Goal: Task Accomplishment & Management: Use online tool/utility

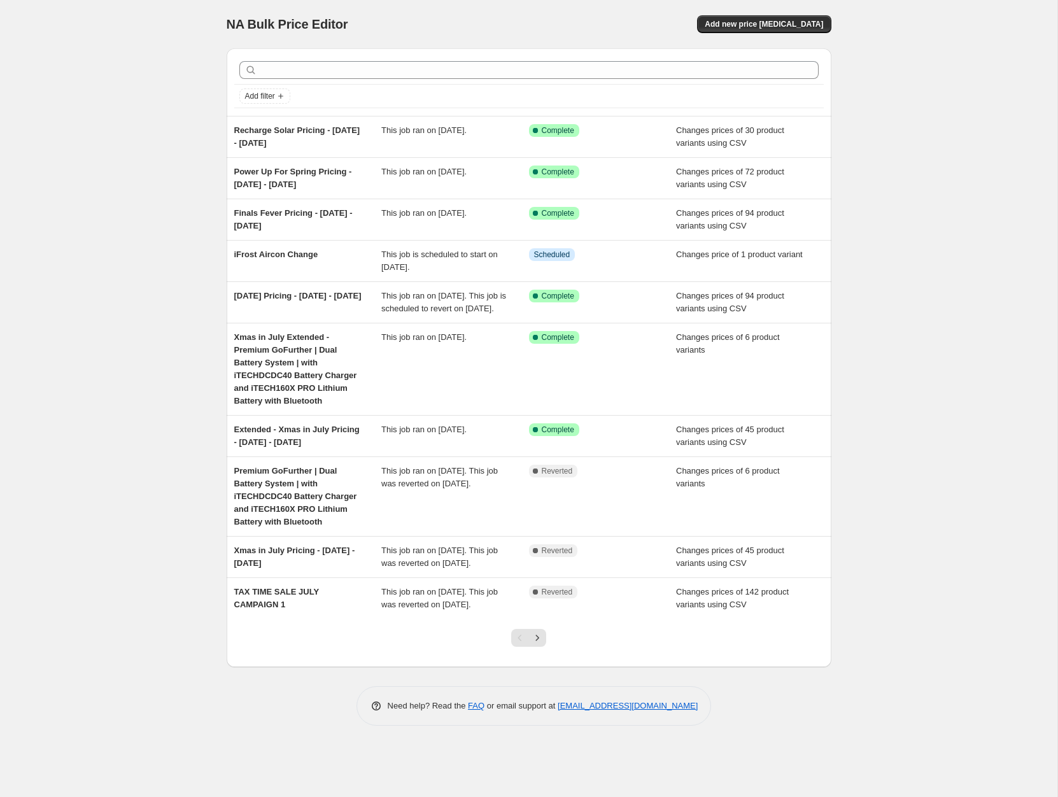
click at [964, 297] on div "NA Bulk Price Editor. This page is ready NA Bulk Price Editor Add new price [ME…" at bounding box center [529, 398] width 1058 height 797
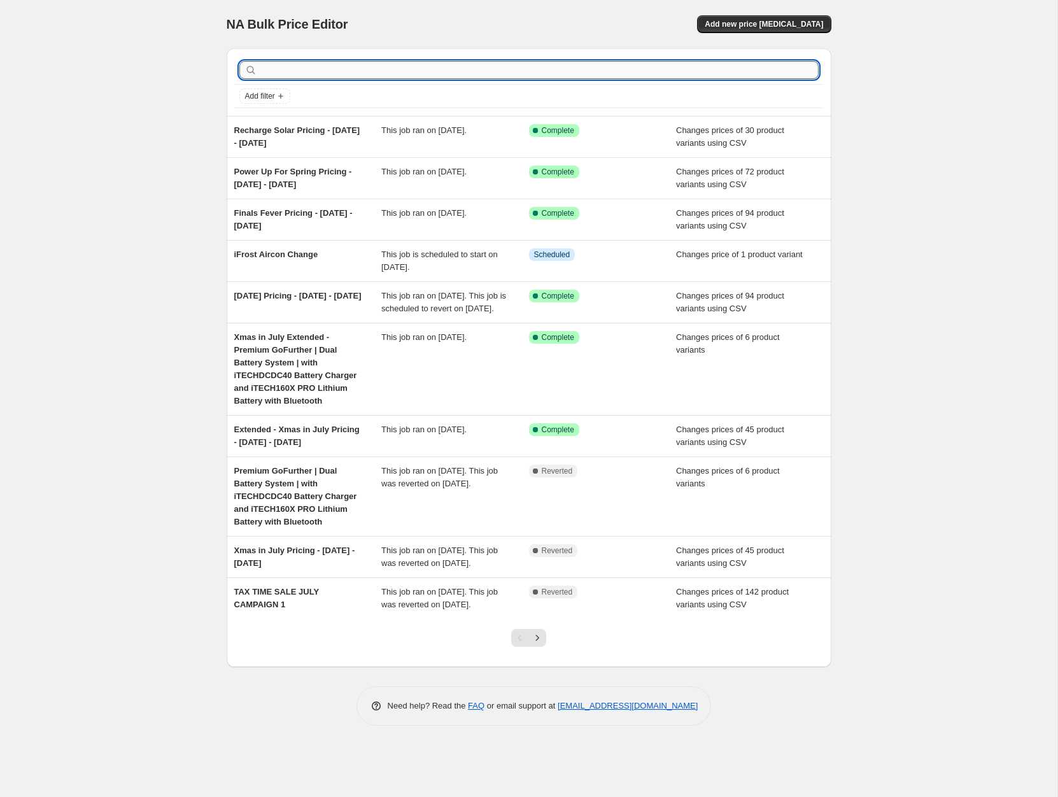
click at [684, 74] on input "text" at bounding box center [539, 70] width 559 height 18
click at [969, 94] on div "NA Bulk Price Editor. This page is ready NA Bulk Price Editor Add new price [ME…" at bounding box center [529, 398] width 1058 height 797
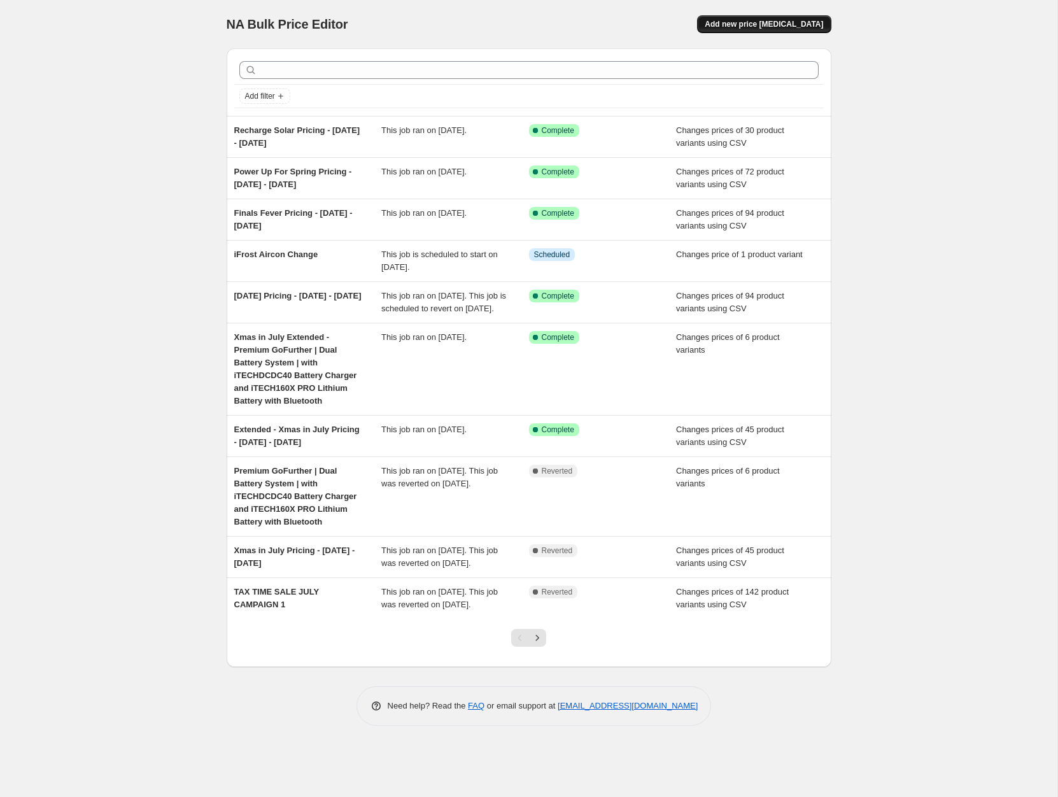
click at [804, 24] on span "Add new price [MEDICAL_DATA]" at bounding box center [764, 24] width 118 height 10
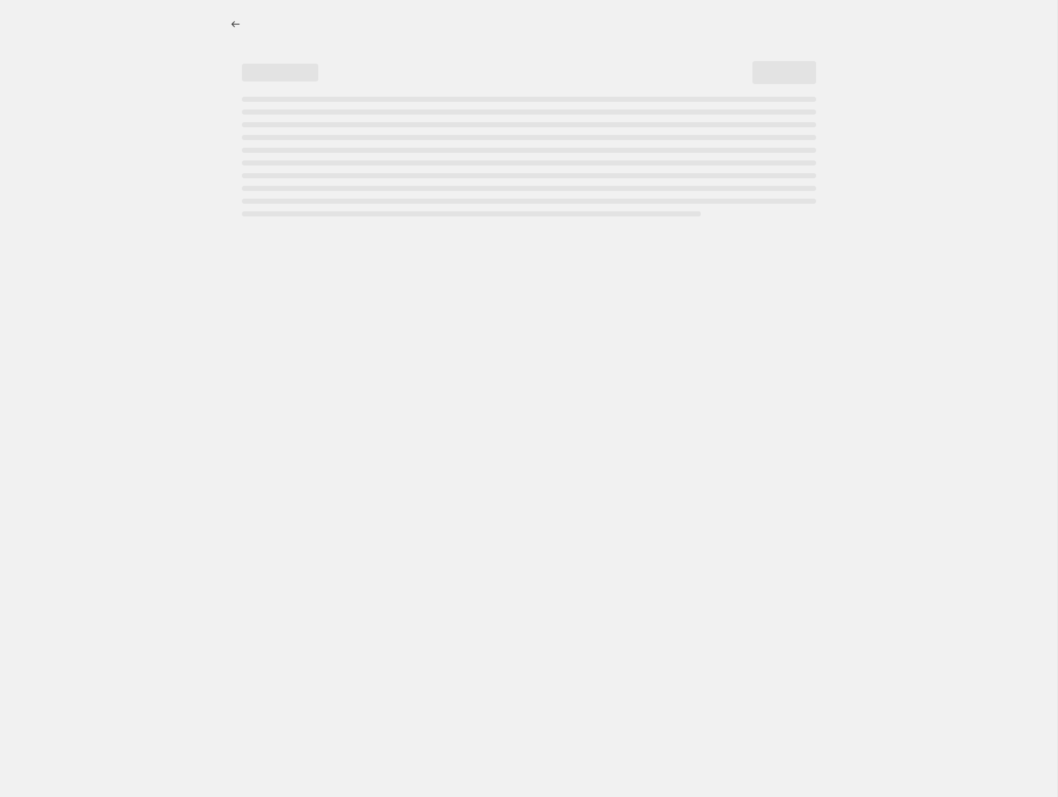
select select "percentage"
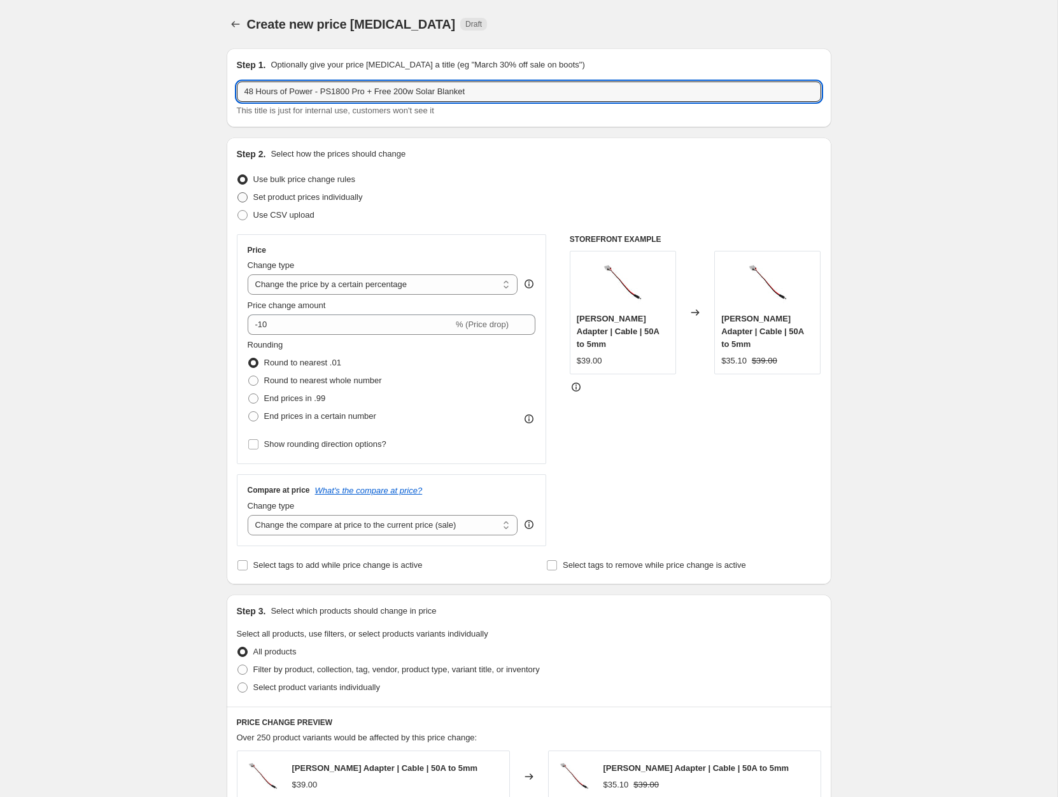
type input "48 Hours of Power - PS1800 Pro + Free 200w Solar Blanket"
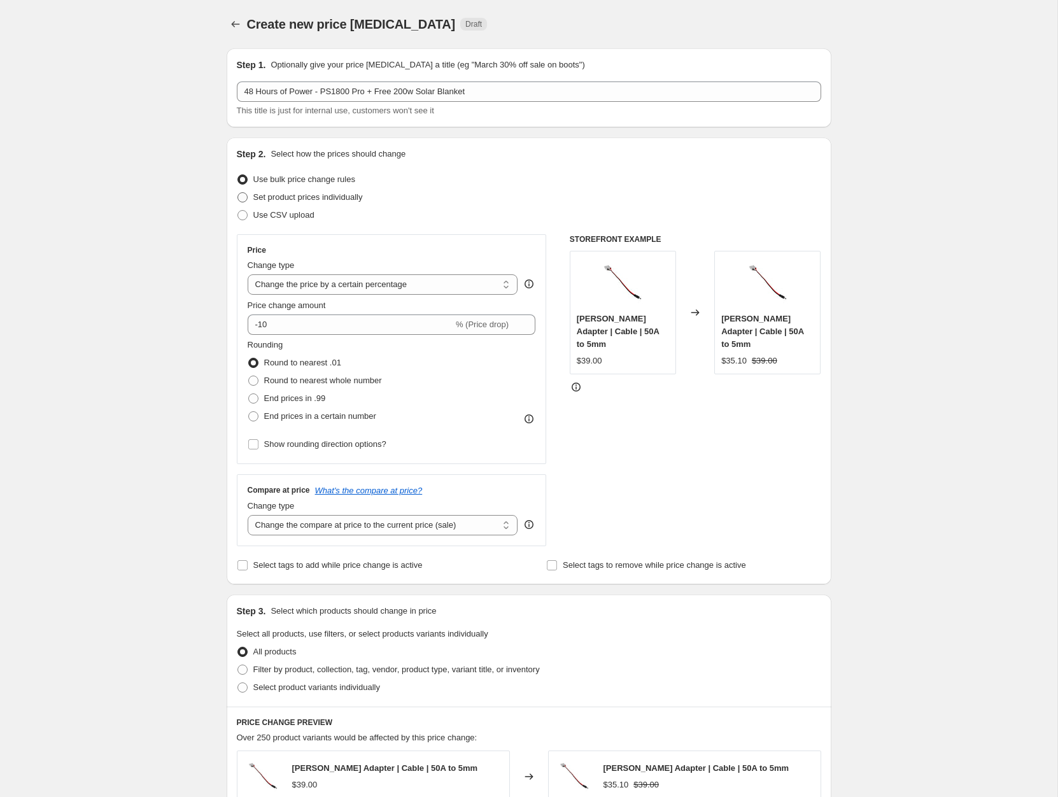
click at [316, 194] on span "Set product prices individually" at bounding box center [308, 197] width 110 height 10
click at [238, 193] on input "Set product prices individually" at bounding box center [238, 192] width 1 height 1
radio input "true"
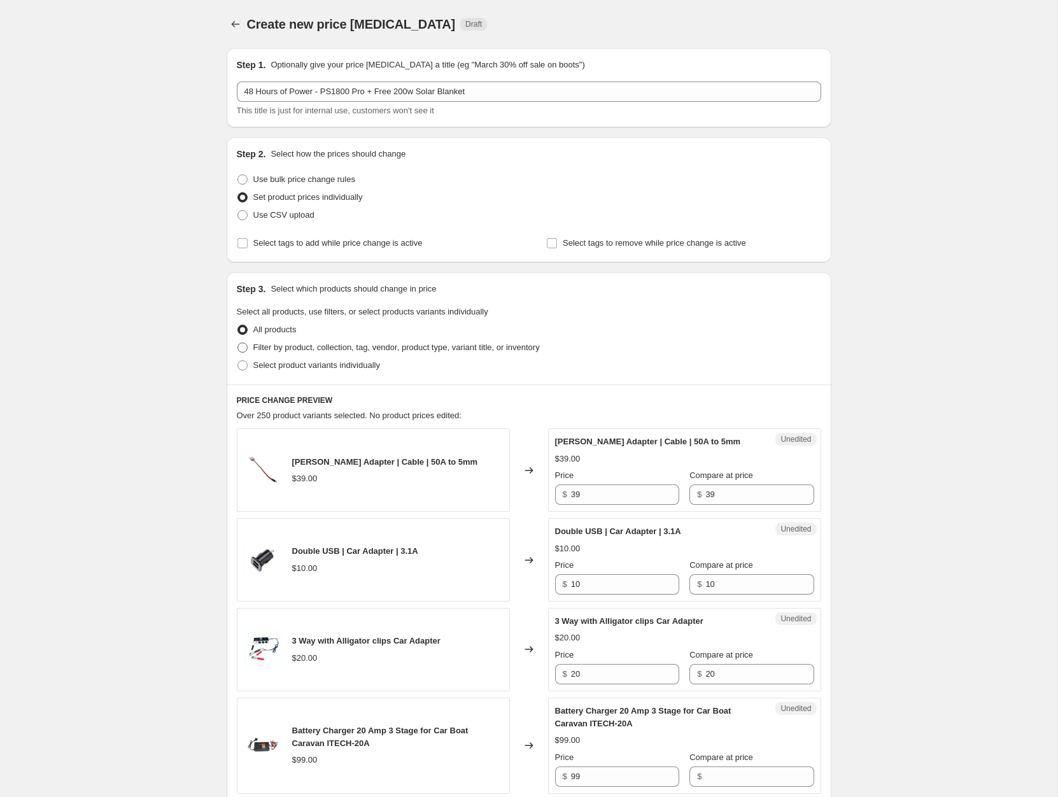
click at [242, 350] on span at bounding box center [243, 348] width 10 height 10
click at [238, 343] on input "Filter by product, collection, tag, vendor, product type, variant title, or inv…" at bounding box center [238, 343] width 1 height 1
radio input "true"
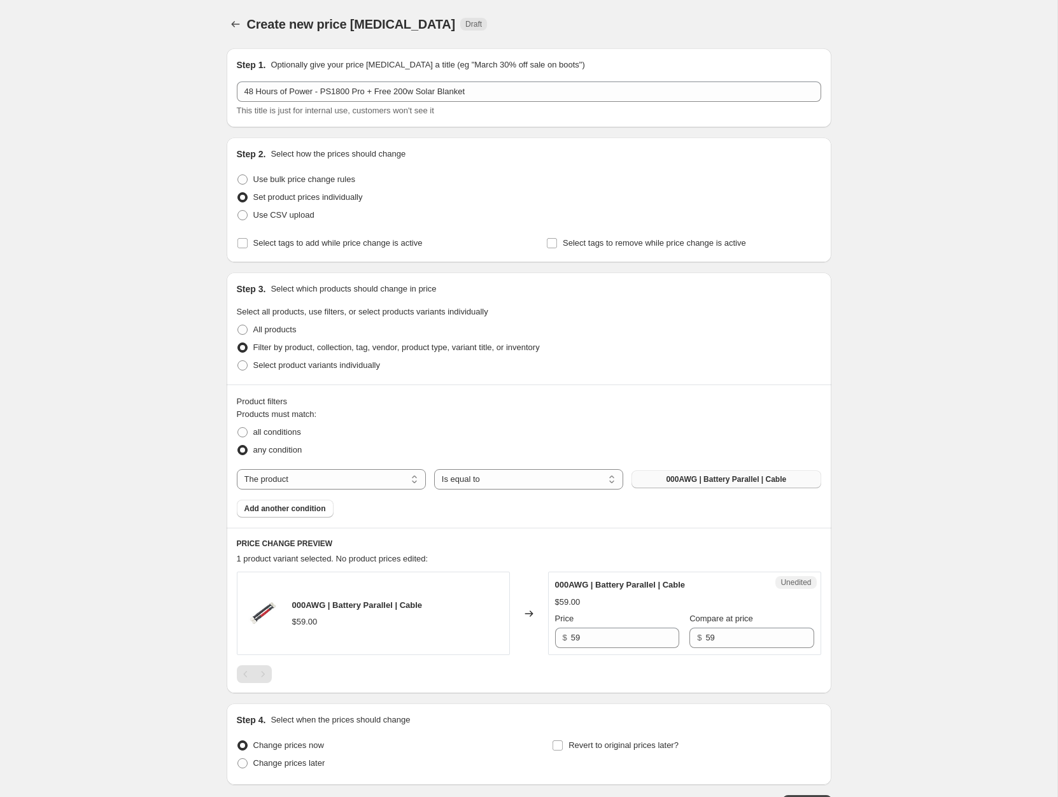
click at [699, 482] on span "000AWG | Battery Parallel | Cable" at bounding box center [726, 479] width 120 height 10
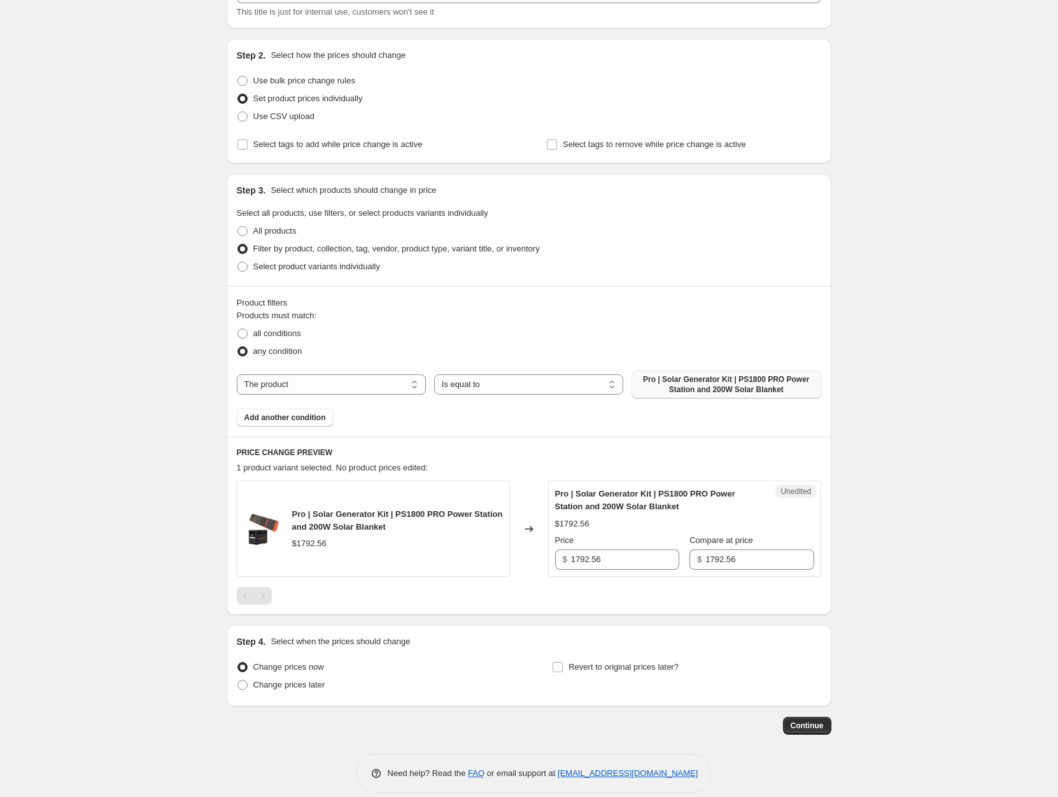
scroll to position [113, 0]
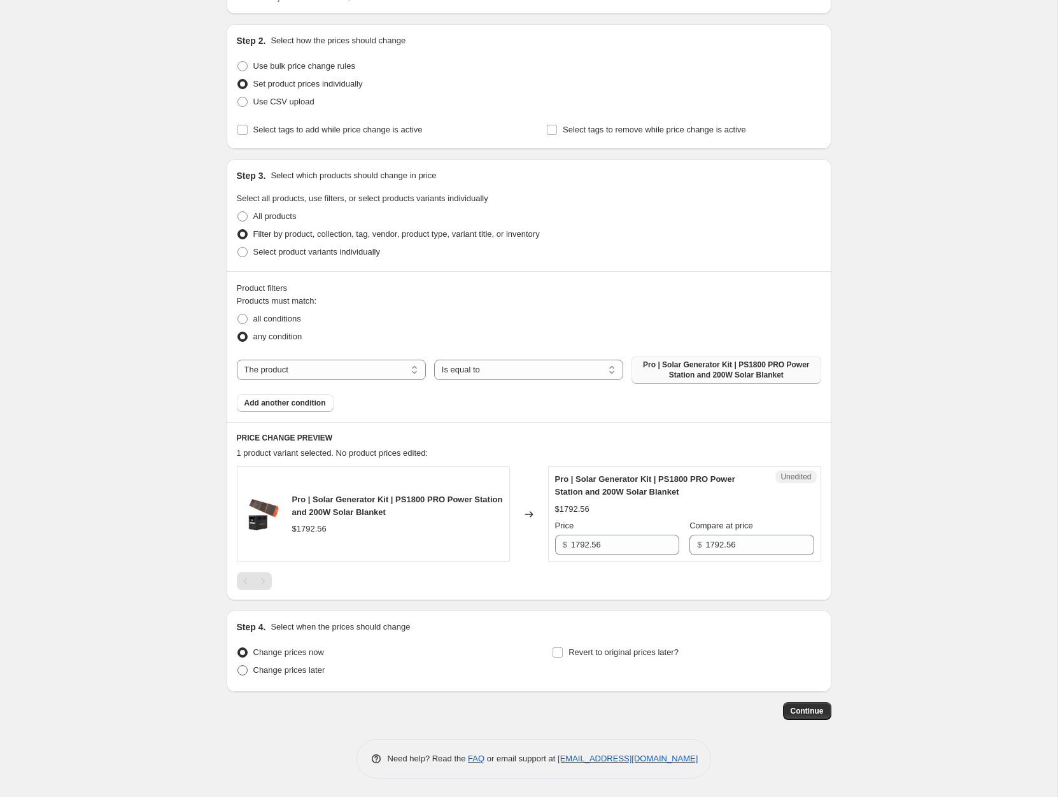
click at [244, 671] on span at bounding box center [243, 671] width 10 height 10
click at [238, 666] on input "Change prices later" at bounding box center [238, 666] width 1 height 1
radio input "true"
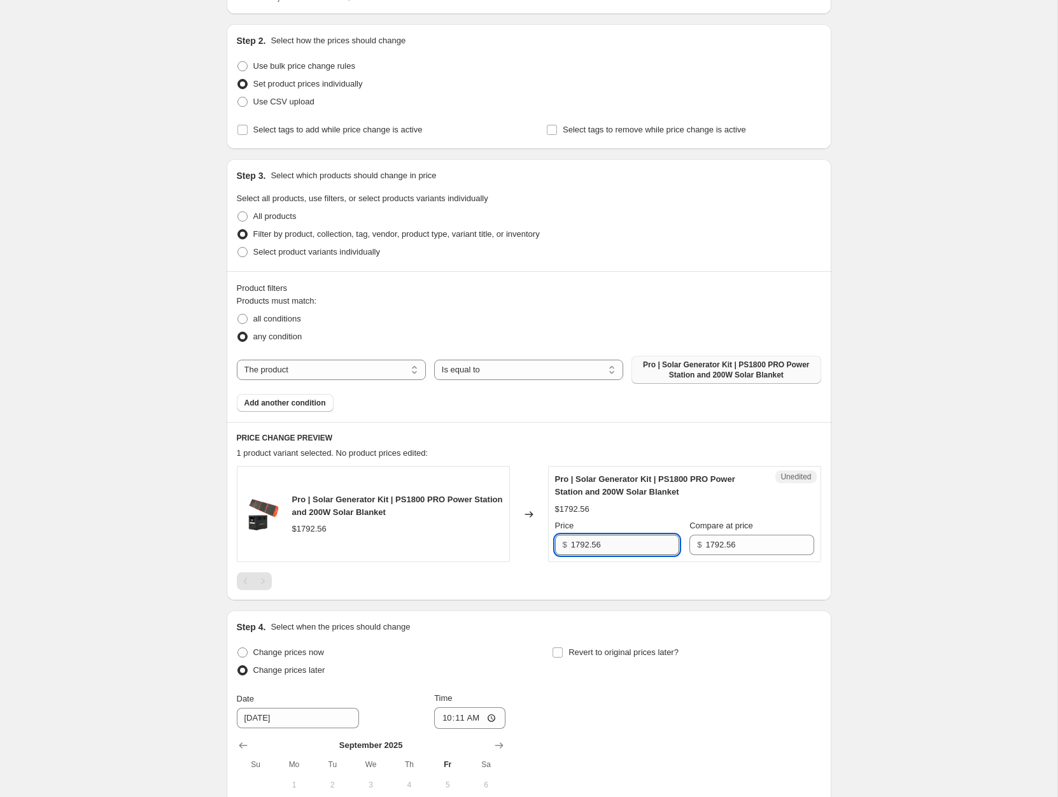
click at [627, 545] on input "1792.56" at bounding box center [625, 545] width 108 height 20
drag, startPoint x: 627, startPoint y: 545, endPoint x: 481, endPoint y: 536, distance: 146.1
click at [480, 534] on div "Pro | Solar Generator Kit | PS1800 PRO Power Station and 200W Solar Blanket $17…" at bounding box center [529, 514] width 585 height 96
type input "1343.56"
click at [750, 543] on input "1792.56" at bounding box center [760, 545] width 108 height 20
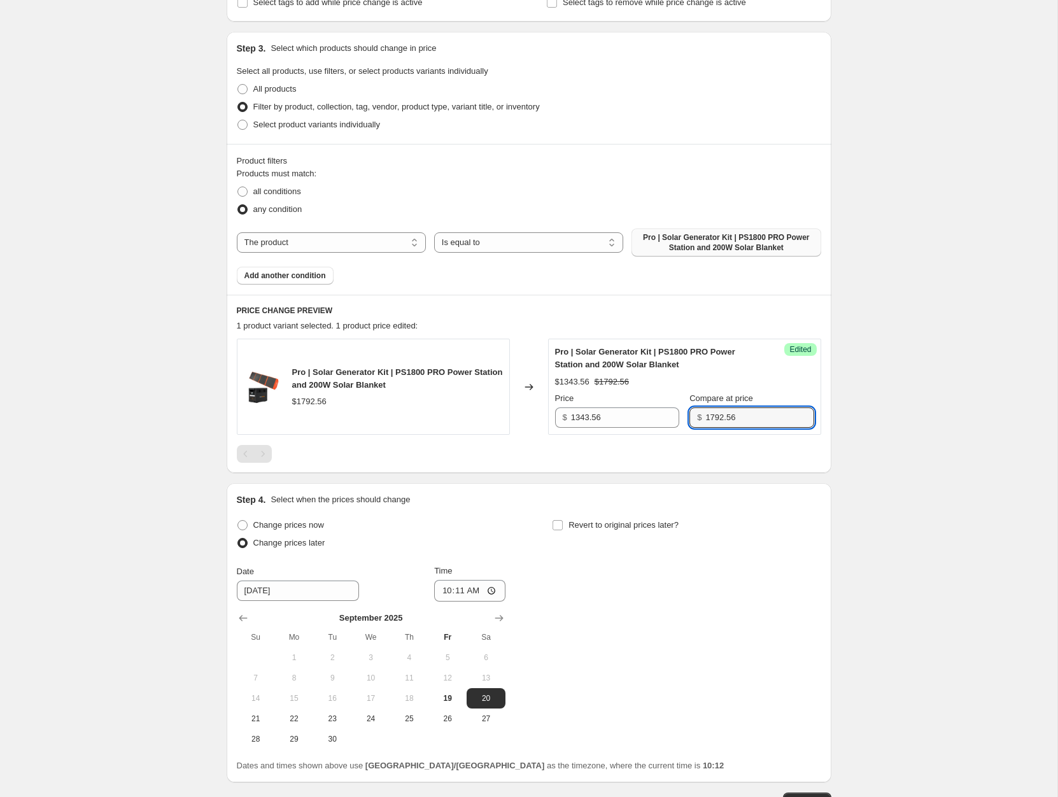
scroll to position [332, 0]
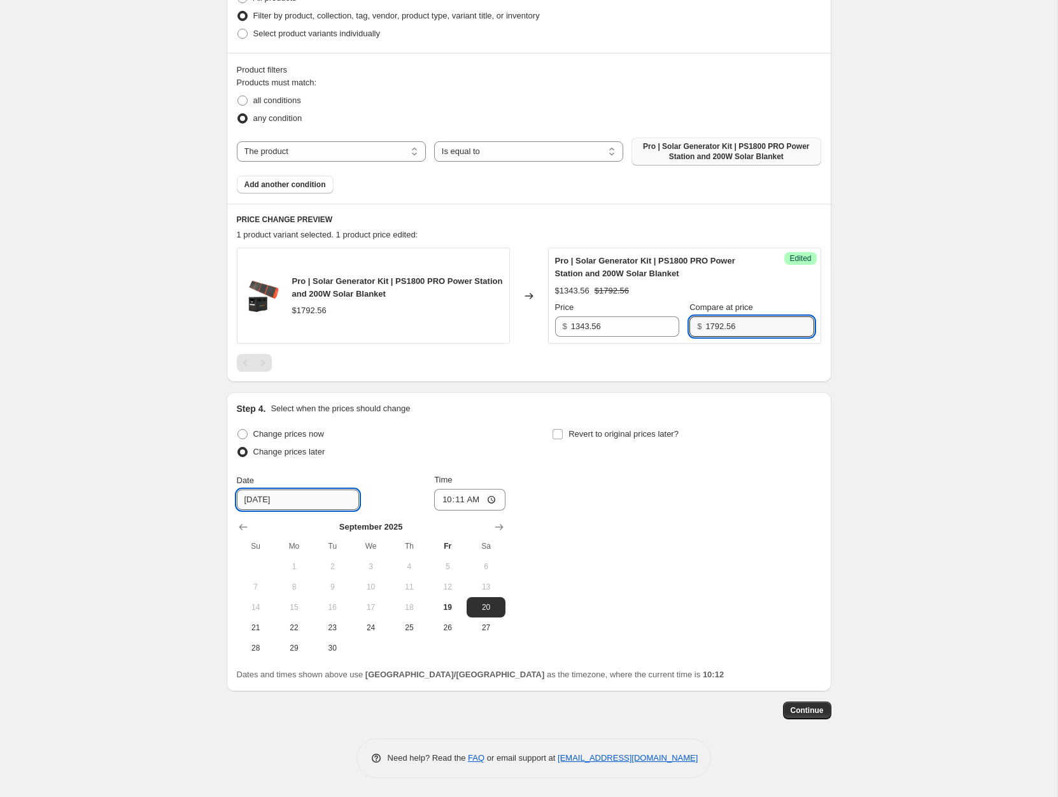
click at [283, 501] on input "[DATE]" at bounding box center [298, 500] width 122 height 20
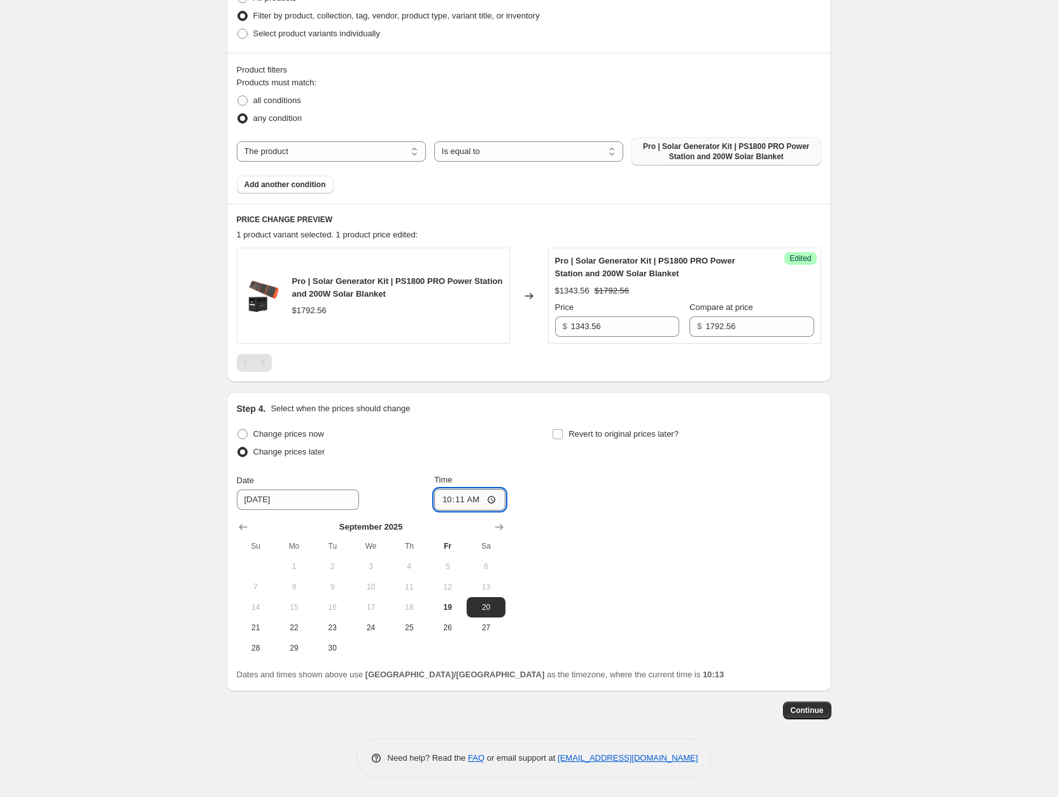
click at [446, 500] on input "10:11" at bounding box center [469, 500] width 71 height 22
click at [457, 501] on input "05:11" at bounding box center [469, 500] width 71 height 22
type input "05:00"
click at [564, 511] on div "Change prices now Change prices later Date [DATE] Time 05:00 [DATE] Su Mo Tu We…" at bounding box center [529, 541] width 585 height 233
click at [576, 518] on div "Change prices now Change prices later Date [DATE] Time 05:00 [DATE] Su Mo Tu We…" at bounding box center [529, 541] width 585 height 233
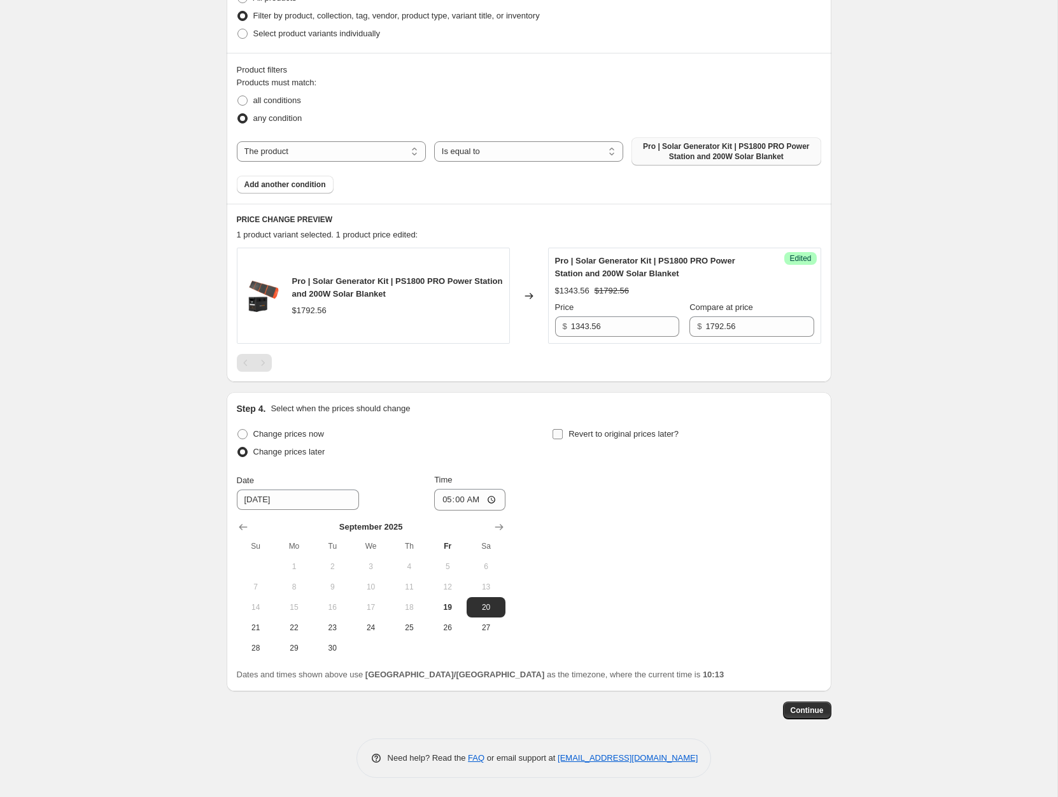
click at [636, 438] on span "Revert to original prices later?" at bounding box center [624, 434] width 110 height 10
click at [563, 438] on input "Revert to original prices later?" at bounding box center [558, 434] width 10 height 10
checkbox input "true"
click at [571, 656] on button "28" at bounding box center [571, 648] width 38 height 20
type input "[DATE]"
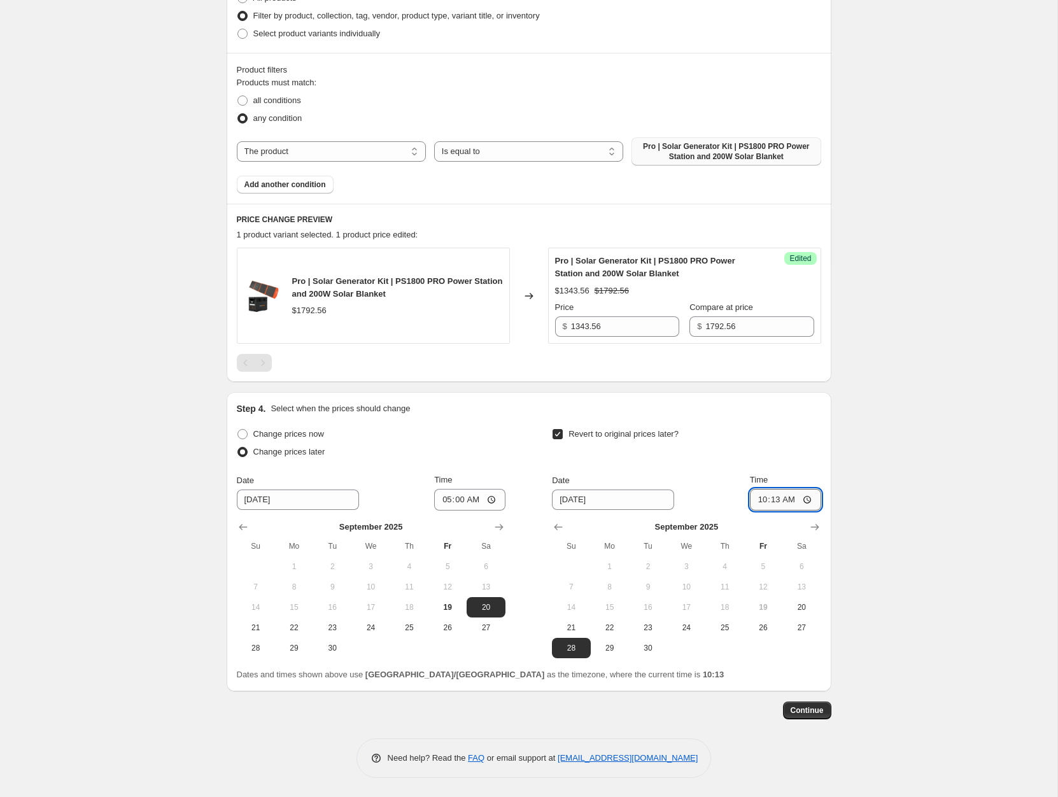
click at [762, 496] on input "10:13" at bounding box center [785, 500] width 71 height 22
type input "23:59"
click at [918, 531] on div "Create new price [MEDICAL_DATA]. This page is ready Create new price [MEDICAL_D…" at bounding box center [529, 232] width 1058 height 1129
click at [814, 708] on span "Continue" at bounding box center [807, 711] width 33 height 10
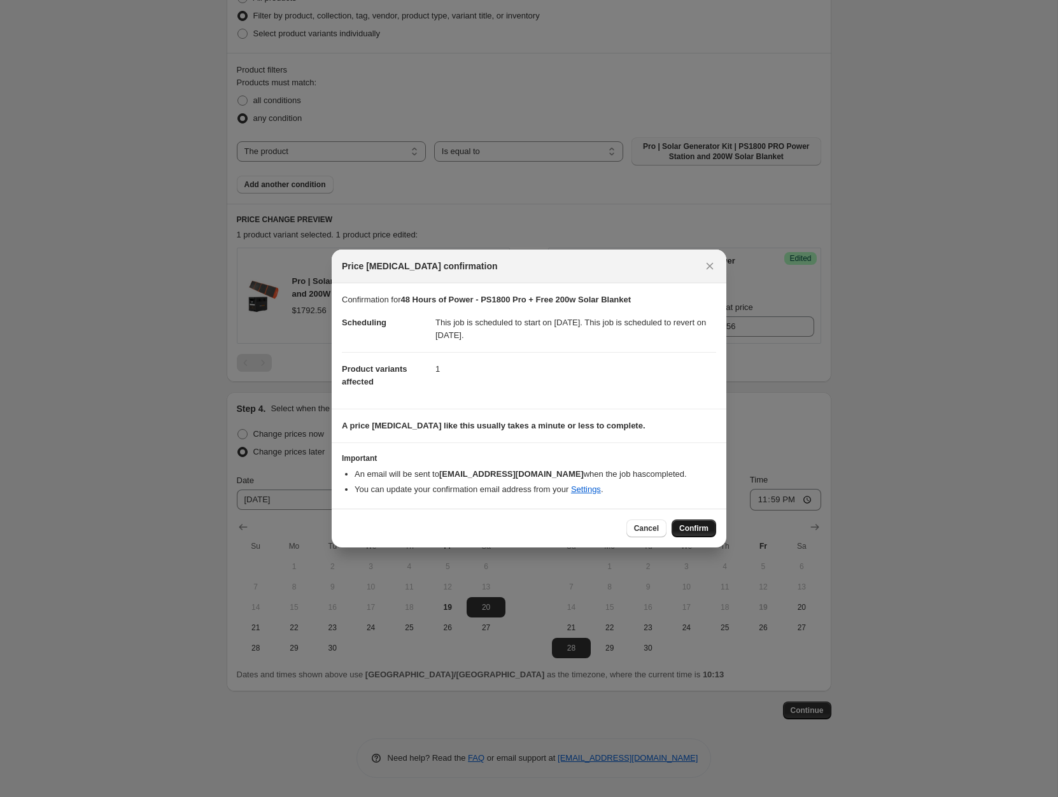
click at [711, 532] on button "Confirm" at bounding box center [694, 529] width 45 height 18
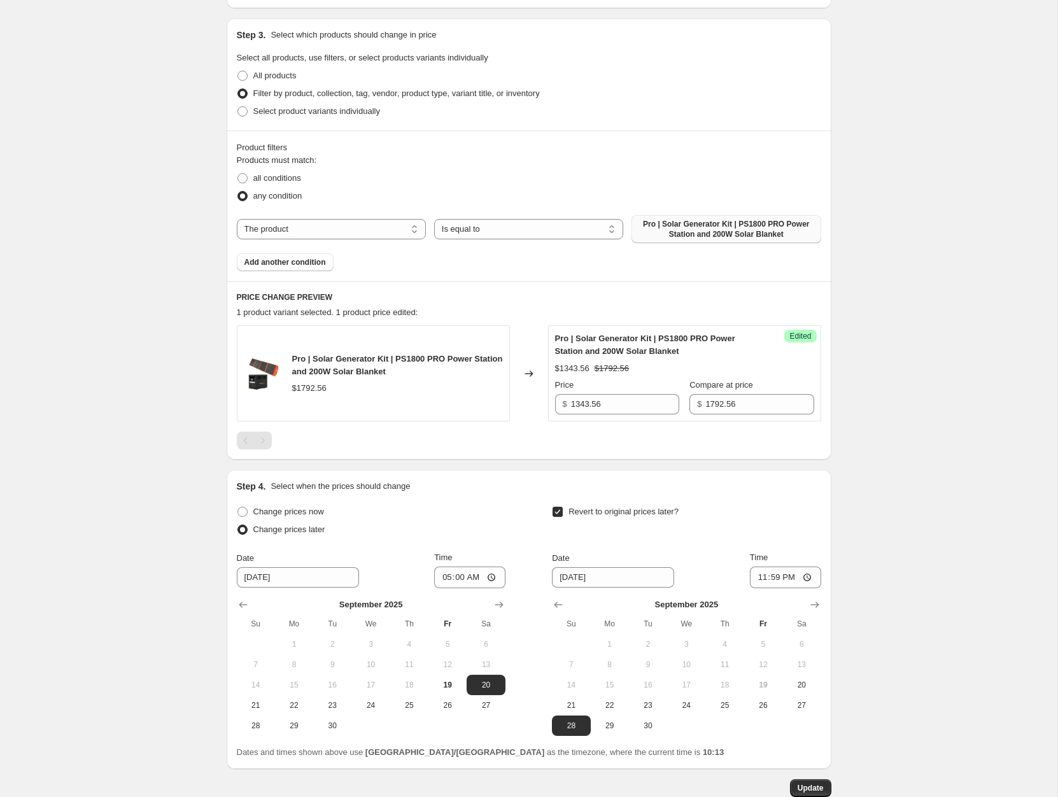
click at [921, 451] on div "48 Hours of Power - PS1800 Pro + Free 200w Solar Blanket. This page is ready 48…" at bounding box center [529, 271] width 1058 height 1207
click at [923, 450] on div "48 Hours of Power - PS1800 Pro + Free 200w Solar Blanket. This page is ready 48…" at bounding box center [529, 271] width 1058 height 1207
